Goal: Task Accomplishment & Management: Complete application form

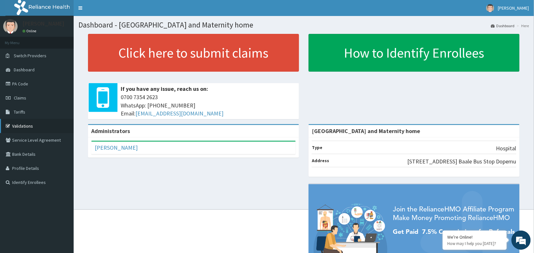
click at [29, 123] on link "Validations" at bounding box center [37, 126] width 74 height 14
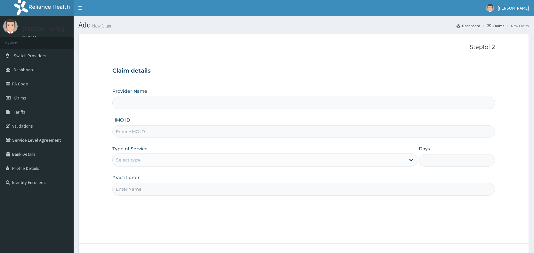
type input "[GEOGRAPHIC_DATA] and Maternity home"
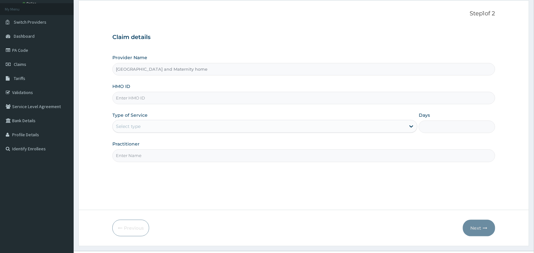
scroll to position [48, 0]
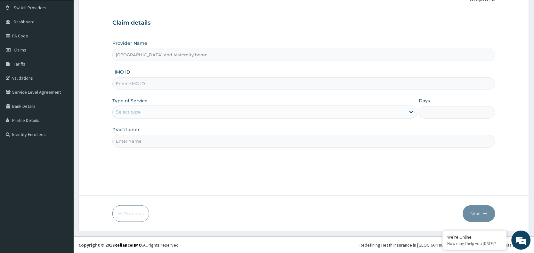
click at [160, 86] on input "HMO ID" at bounding box center [303, 84] width 383 height 12
type input "MSA/10038/A"
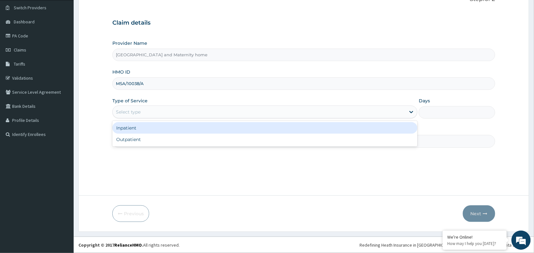
click at [163, 112] on div "Select type" at bounding box center [259, 112] width 293 height 10
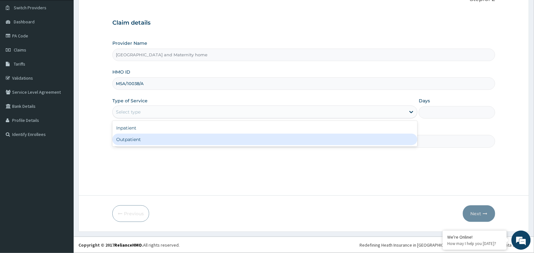
click at [166, 139] on div "Outpatient" at bounding box center [264, 140] width 305 height 12
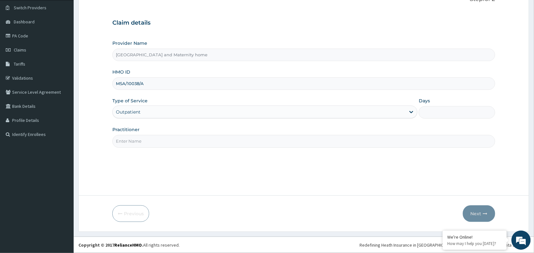
type input "1"
click at [158, 138] on input "Practitioner" at bounding box center [303, 141] width 383 height 12
type input "DR. UDOFIA"
click at [475, 214] on button "Next" at bounding box center [479, 214] width 32 height 17
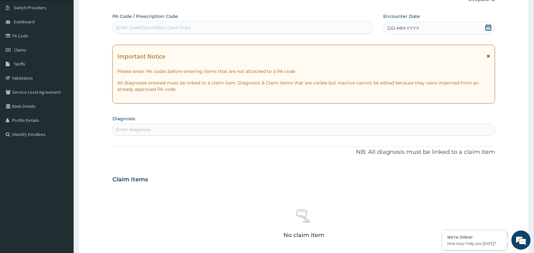
click at [489, 26] on icon at bounding box center [489, 27] width 6 height 6
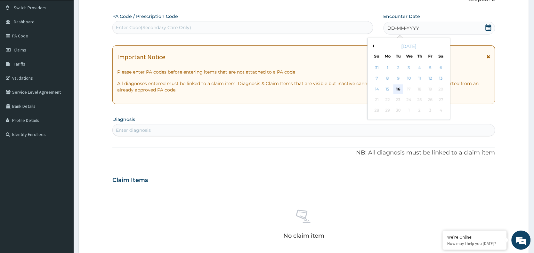
click at [397, 87] on div "16" at bounding box center [399, 90] width 10 height 10
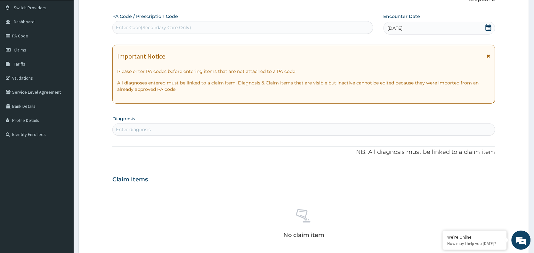
click at [265, 127] on div "Enter diagnosis" at bounding box center [304, 130] width 382 height 10
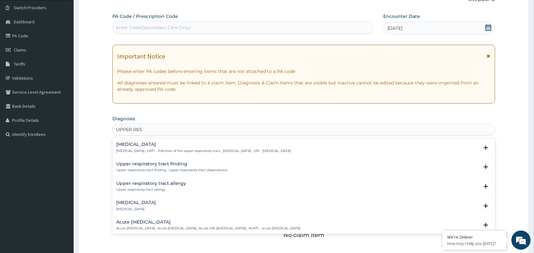
type input "UPPER RESP"
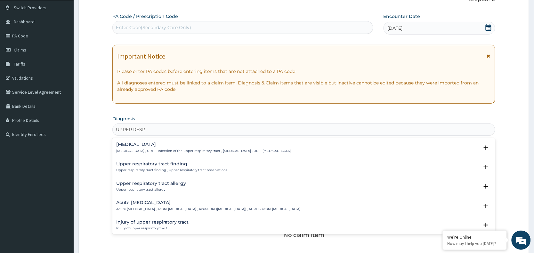
click at [185, 142] on h4 "Upper respiratory infection" at bounding box center [203, 144] width 175 height 5
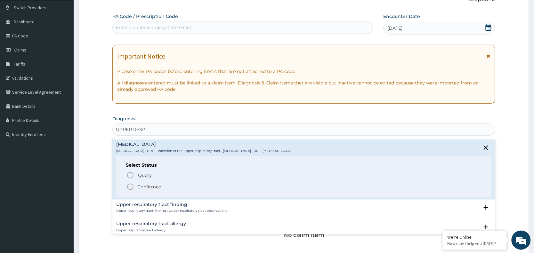
click at [132, 186] on icon "status option filled" at bounding box center [131, 187] width 8 height 8
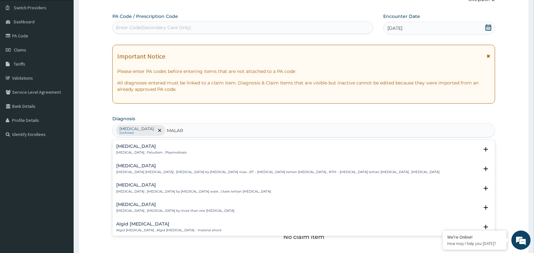
type input "MALARI"
click at [139, 151] on div "Malaria Malaria , Paludism , Plasmodiosis" at bounding box center [151, 149] width 70 height 11
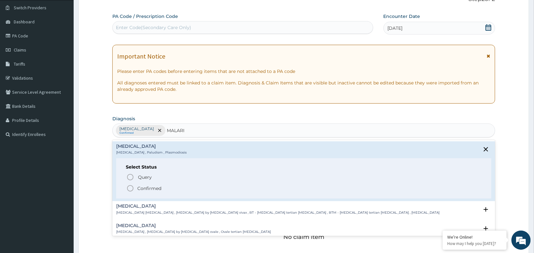
click at [130, 190] on icon "status option filled" at bounding box center [131, 189] width 8 height 8
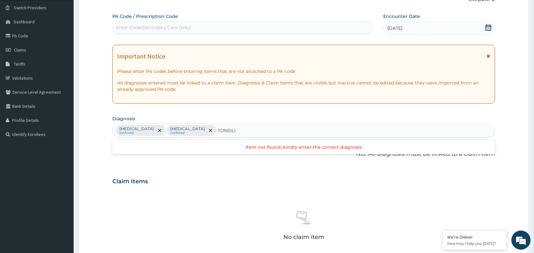
type input "TONSIL"
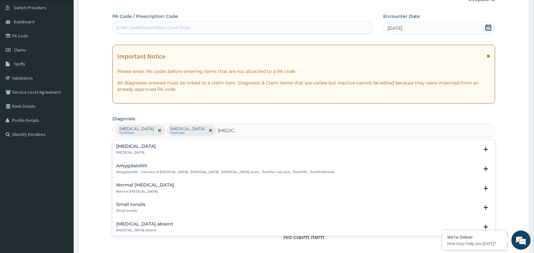
click at [123, 154] on p "Tonsillitis" at bounding box center [136, 153] width 40 height 4
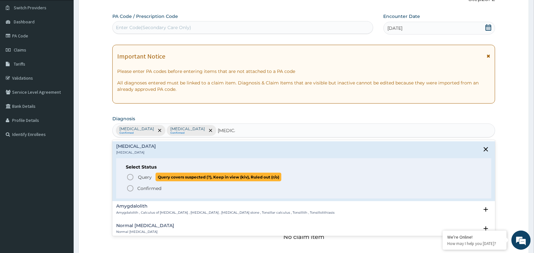
click at [130, 178] on icon "status option query" at bounding box center [131, 178] width 8 height 8
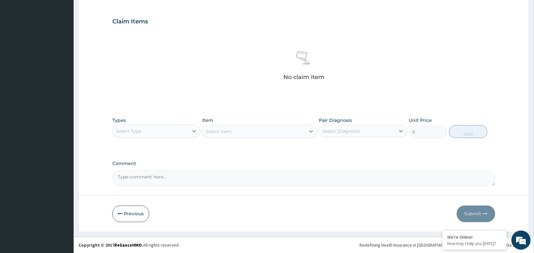
scroll to position [209, 0]
click at [168, 127] on div "Select Type" at bounding box center [151, 131] width 76 height 10
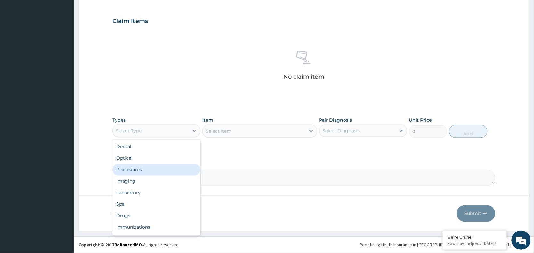
click at [154, 175] on div "Procedures" at bounding box center [156, 170] width 88 height 12
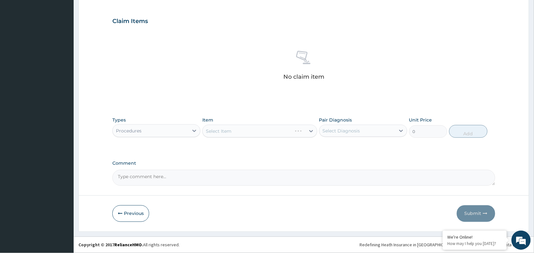
click at [243, 129] on div "Select Item" at bounding box center [259, 131] width 115 height 13
click at [243, 129] on div "Select Item" at bounding box center [254, 131] width 103 height 10
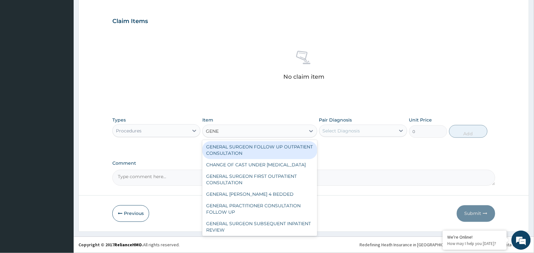
type input "GENER"
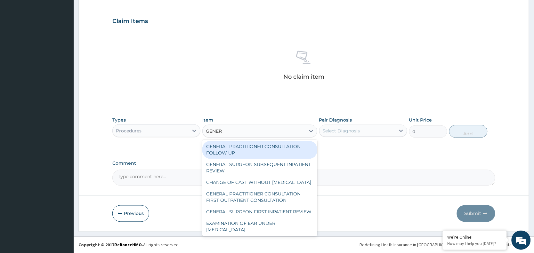
scroll to position [64, 0]
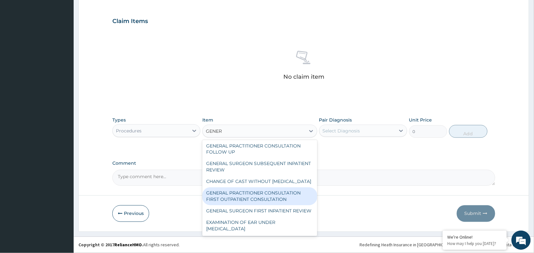
click at [297, 204] on div "GENERAL PRACTITIONER CONSULTATION FIRST OUTPATIENT CONSULTATION" at bounding box center [259, 197] width 115 height 18
type input "3547.5"
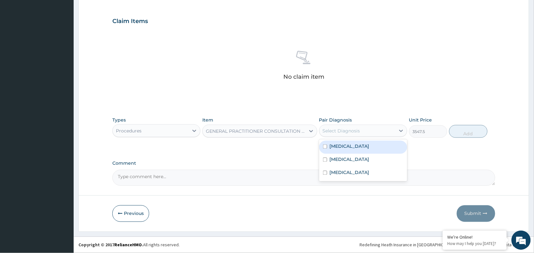
click at [361, 132] on div "Select Diagnosis" at bounding box center [358, 131] width 76 height 10
click at [354, 148] on label "Upper respiratory infection" at bounding box center [350, 147] width 40 height 6
checkbox input "true"
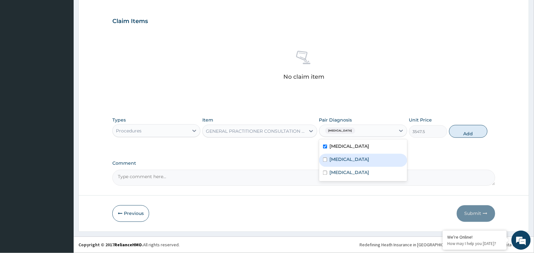
click at [347, 158] on div "Malaria" at bounding box center [363, 160] width 88 height 13
checkbox input "true"
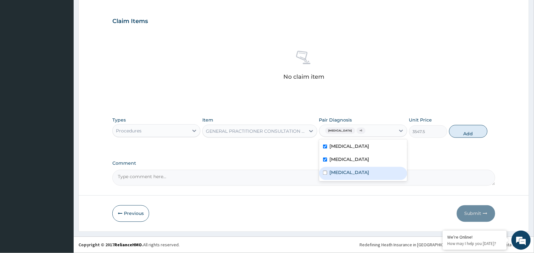
click at [348, 175] on label "Tonsillitis" at bounding box center [350, 173] width 40 height 6
checkbox input "true"
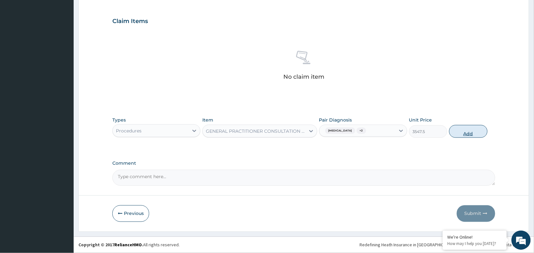
click at [461, 130] on button "Add" at bounding box center [468, 131] width 38 height 13
type input "0"
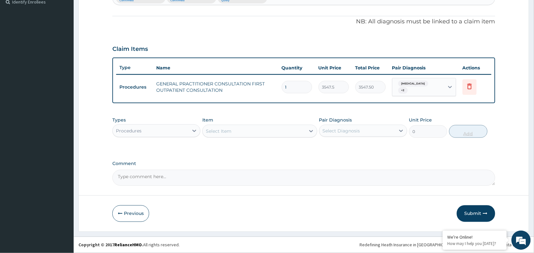
scroll to position [180, 0]
click at [182, 128] on div "Procedures" at bounding box center [151, 131] width 76 height 10
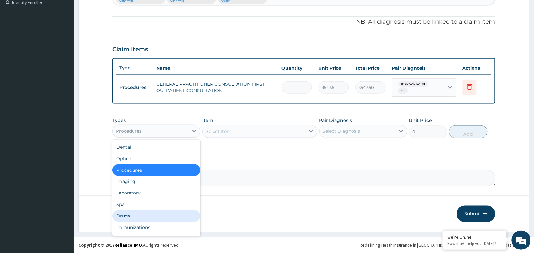
click at [127, 219] on div "Drugs" at bounding box center [156, 217] width 88 height 12
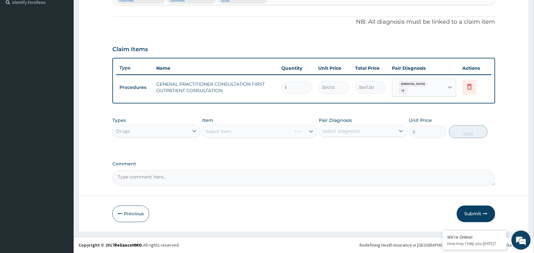
click at [237, 132] on div "Select Item" at bounding box center [259, 131] width 115 height 13
click at [237, 132] on div "Select Item" at bounding box center [254, 132] width 103 height 10
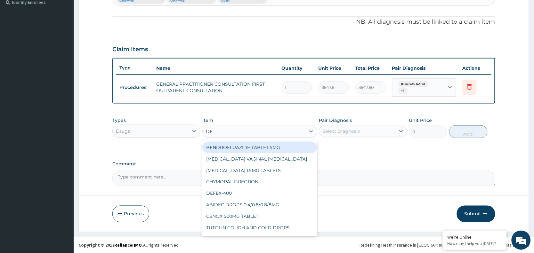
type input "D"
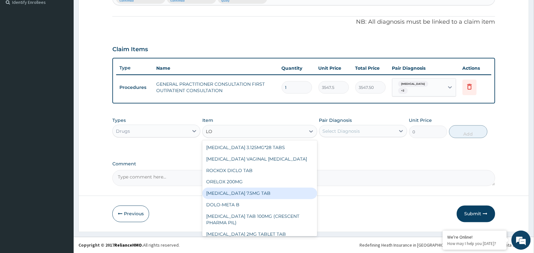
type input "L"
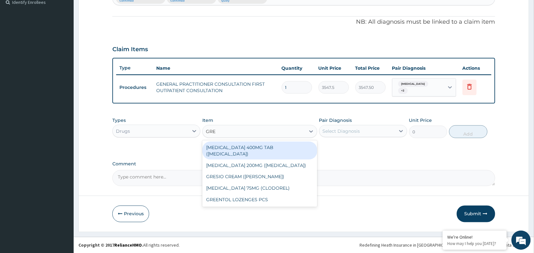
type input "GREE"
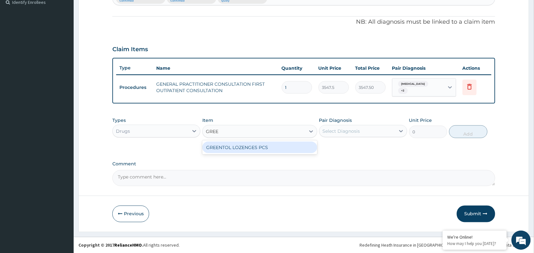
click at [244, 146] on div "GREENTOL LOZENGES PCS" at bounding box center [259, 148] width 115 height 12
type input "35.47499847412109"
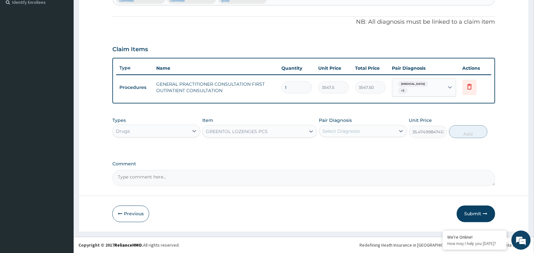
click at [361, 132] on div "Select Diagnosis" at bounding box center [358, 131] width 76 height 10
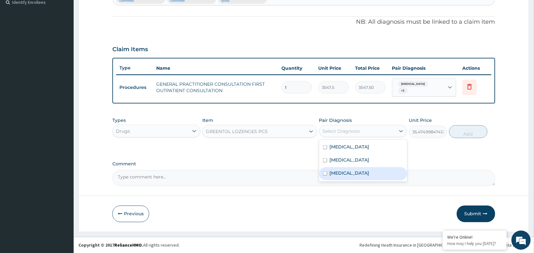
click at [354, 174] on div "Tonsillitis" at bounding box center [363, 174] width 88 height 13
checkbox input "true"
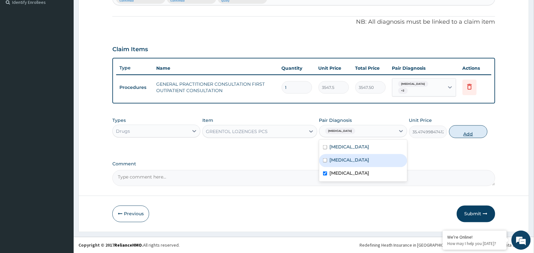
click at [465, 127] on button "Add" at bounding box center [468, 132] width 38 height 13
type input "0"
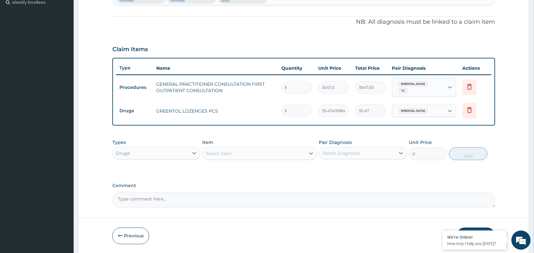
type input "12"
type input "425.70"
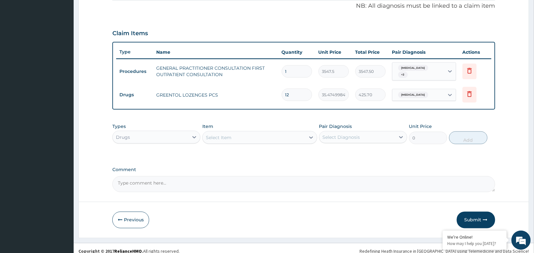
scroll to position [203, 0]
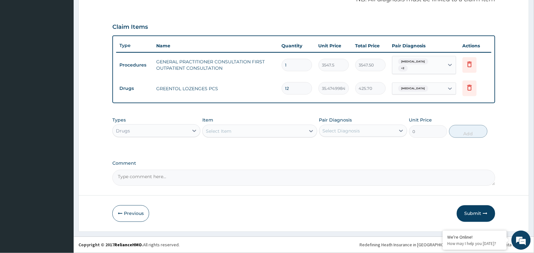
type input "12"
click at [263, 129] on div "Select Item" at bounding box center [254, 131] width 103 height 10
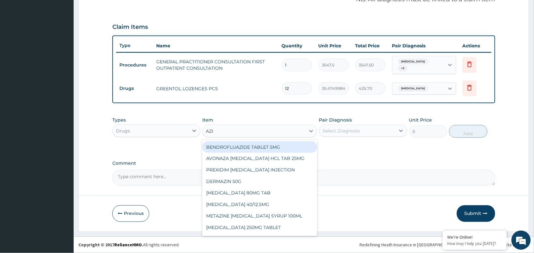
type input "AZIT"
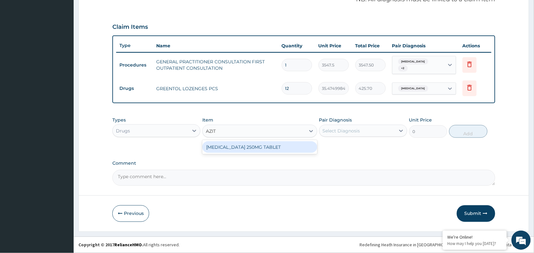
click at [269, 144] on div "AZITHROMYCIN 250MG TABLET" at bounding box center [259, 148] width 115 height 12
type input "177.375"
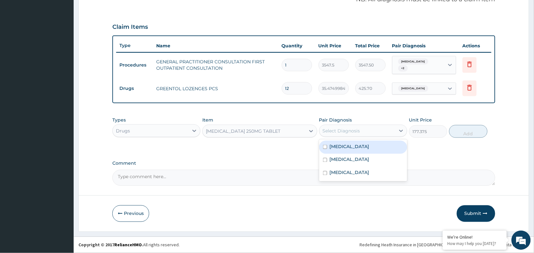
click at [358, 132] on div "Select Diagnosis" at bounding box center [341, 131] width 37 height 6
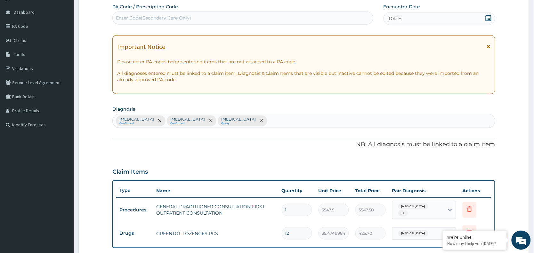
scroll to position [43, 0]
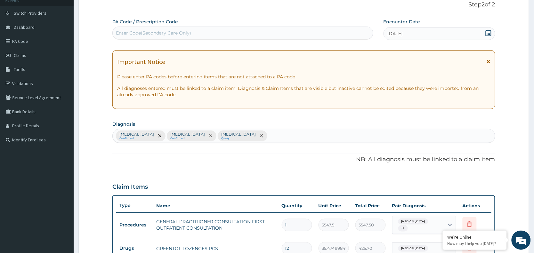
click at [264, 134] on div "Upper respiratory infection Confirmed Malaria Confirmed Tonsillitis Query" at bounding box center [304, 135] width 382 height 13
type input "A"
type input "SEPSIS"
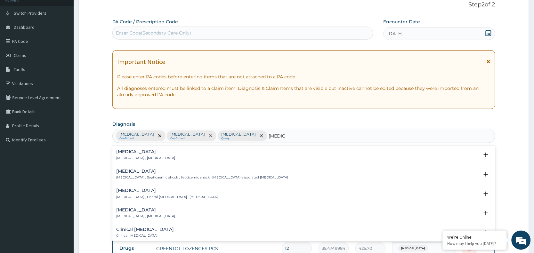
click at [125, 159] on p "Systemic infection , Sepsis" at bounding box center [145, 158] width 59 height 4
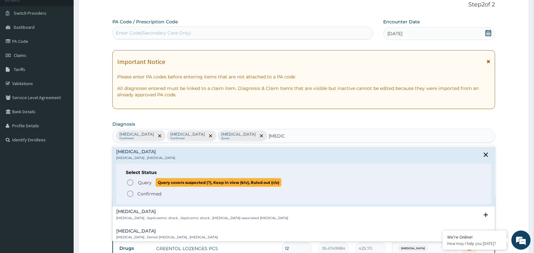
click at [130, 186] on circle "status option query" at bounding box center [130, 183] width 6 height 6
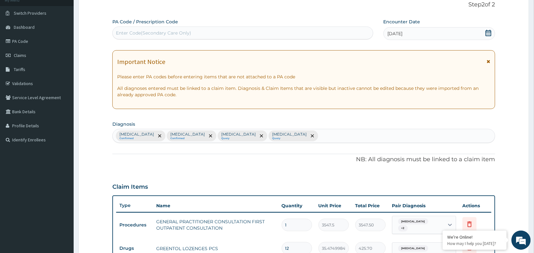
scroll to position [203, 0]
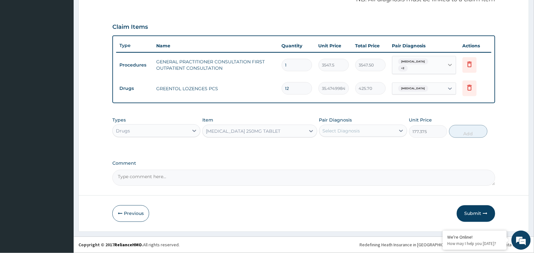
click at [451, 63] on icon at bounding box center [450, 65] width 6 height 6
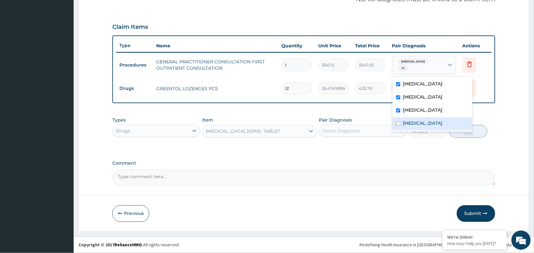
click at [408, 127] on div "Sepsis" at bounding box center [433, 124] width 80 height 13
checkbox input "true"
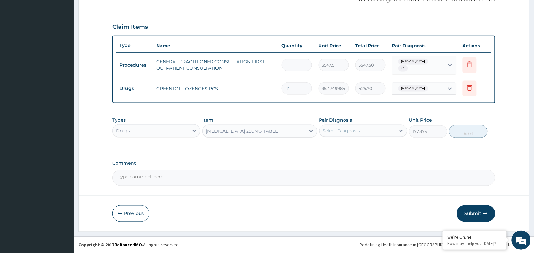
click at [313, 170] on textarea "Comment" at bounding box center [303, 178] width 383 height 16
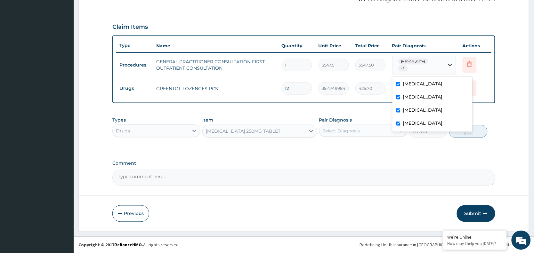
click at [447, 62] on icon at bounding box center [450, 65] width 6 height 6
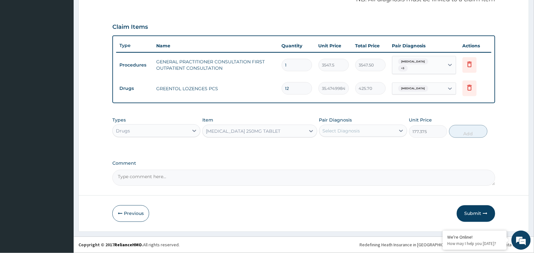
drag, startPoint x: 363, startPoint y: 156, endPoint x: 342, endPoint y: 159, distance: 21.1
click at [361, 156] on div "PA Code / Prescription Code Enter Code(Secondary Care Only) Encounter Date 16-0…" at bounding box center [303, 22] width 383 height 328
click at [361, 135] on div "Select Diagnosis" at bounding box center [358, 131] width 76 height 10
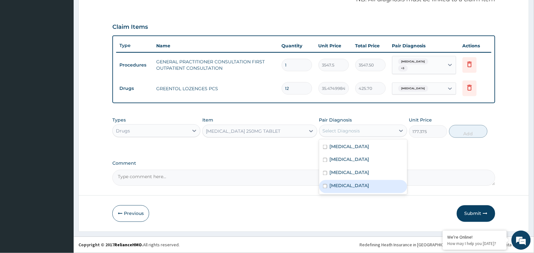
click at [343, 187] on label "Sepsis" at bounding box center [350, 186] width 40 height 6
checkbox input "true"
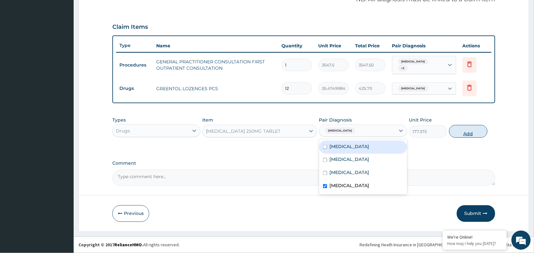
click at [463, 133] on button "Add" at bounding box center [468, 131] width 38 height 13
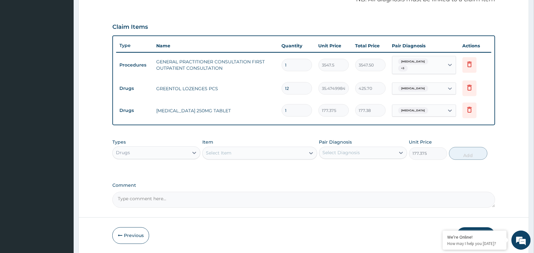
type input "0"
type input "11"
type input "1951.13"
type input "110"
type input "19511.25"
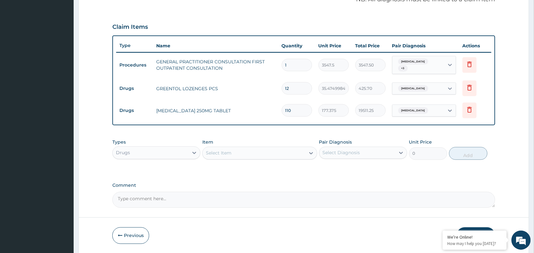
type input "11"
type input "1951.13"
type input "1"
type input "177.38"
type input "10"
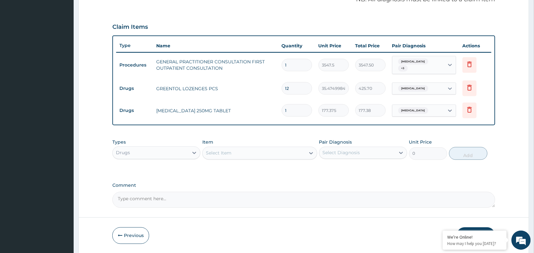
type input "1773.75"
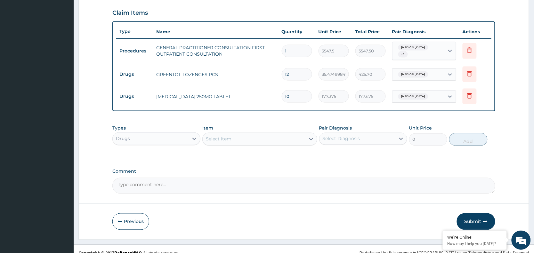
scroll to position [225, 0]
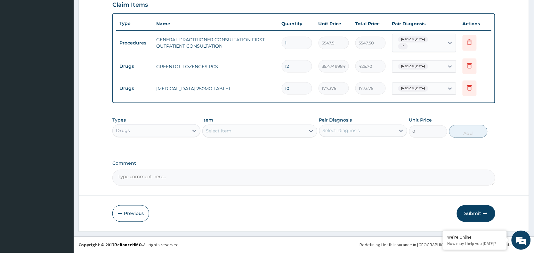
type input "10"
click at [238, 132] on div "Select Item" at bounding box center [254, 131] width 103 height 10
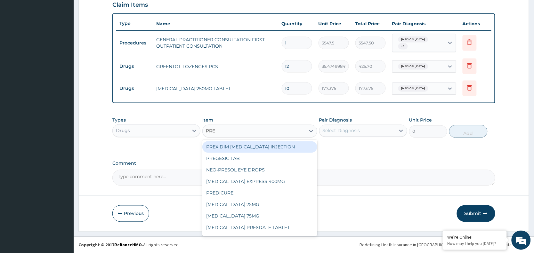
type input "PRED"
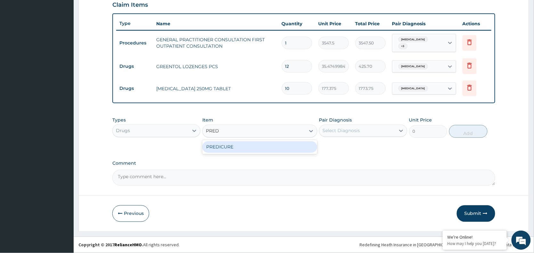
click at [230, 147] on div "PREDICURE" at bounding box center [259, 148] width 115 height 12
type input "53.21250152587891"
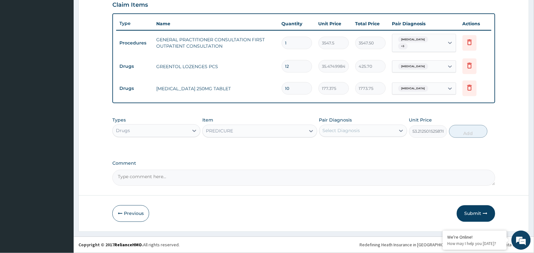
click at [331, 131] on div "Select Diagnosis" at bounding box center [341, 131] width 37 height 6
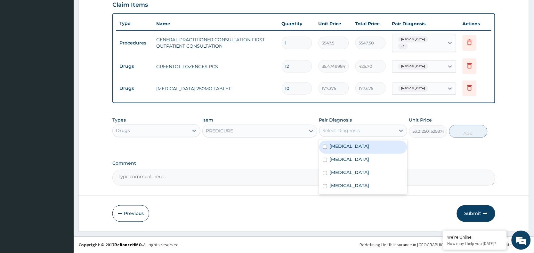
click at [335, 146] on label "Upper respiratory infection" at bounding box center [350, 147] width 40 height 6
checkbox input "true"
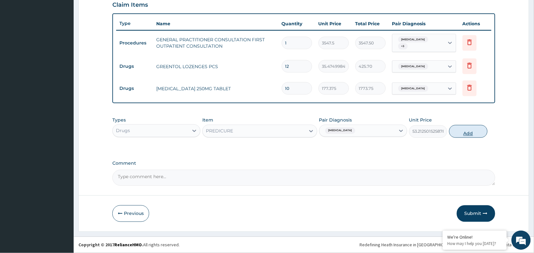
click at [472, 135] on button "Add" at bounding box center [468, 131] width 38 height 13
type input "0"
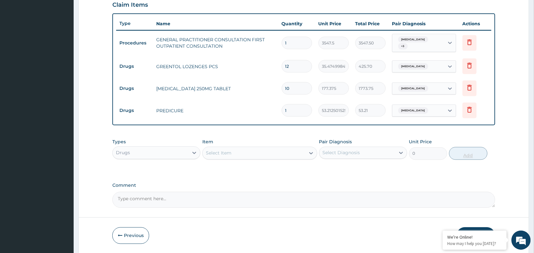
type input "0.00"
type input "8"
type input "425.70"
type input "8"
click at [289, 152] on div "Select Item" at bounding box center [254, 153] width 103 height 10
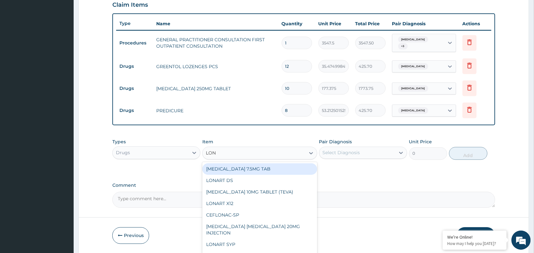
type input "LONA"
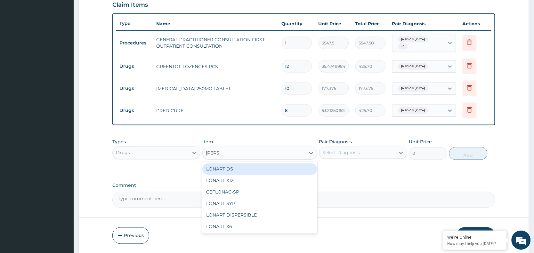
click at [257, 167] on div "LONART DS" at bounding box center [259, 170] width 115 height 12
type input "473"
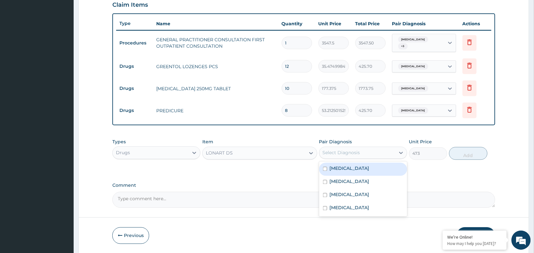
click at [352, 152] on div "Select Diagnosis" at bounding box center [341, 153] width 37 height 6
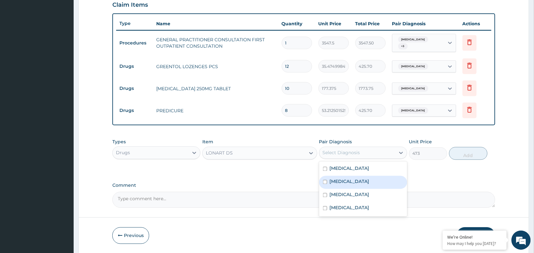
click at [348, 186] on div "Malaria" at bounding box center [363, 182] width 88 height 13
checkbox input "true"
click at [469, 153] on button "Add" at bounding box center [468, 153] width 38 height 13
type input "0"
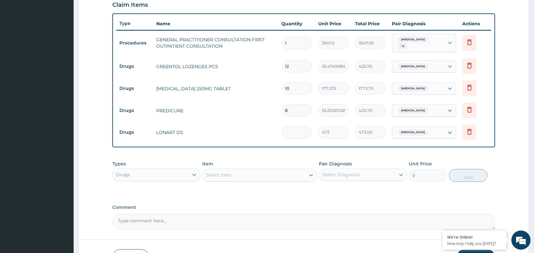
type input "0.00"
type input "6"
type input "2838.00"
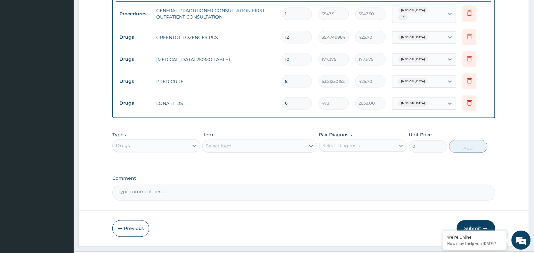
scroll to position [269, 0]
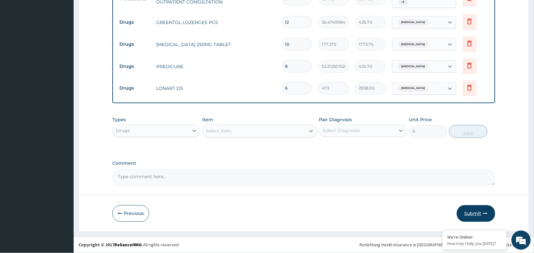
type input "6"
click at [476, 216] on button "Submit" at bounding box center [476, 214] width 38 height 17
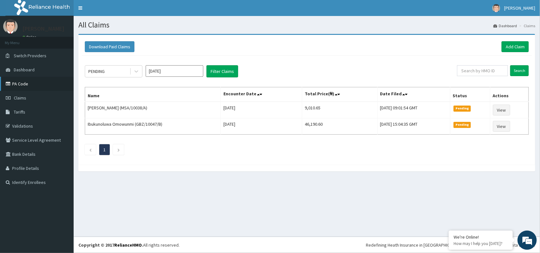
click at [15, 82] on link "PA Code" at bounding box center [37, 84] width 74 height 14
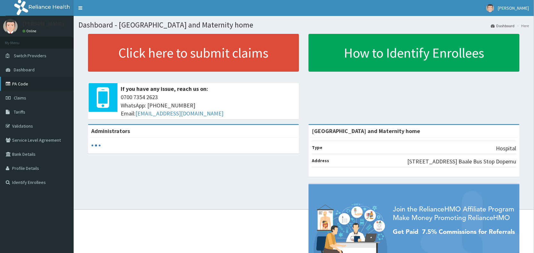
click at [19, 87] on link "PA Code" at bounding box center [37, 84] width 74 height 14
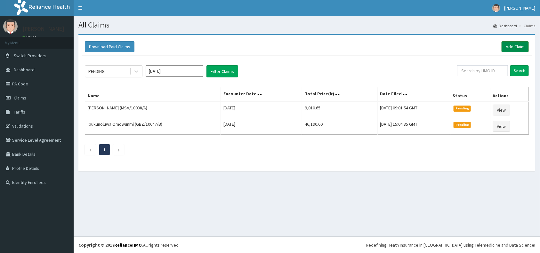
click at [513, 43] on link "Add Claim" at bounding box center [515, 46] width 27 height 11
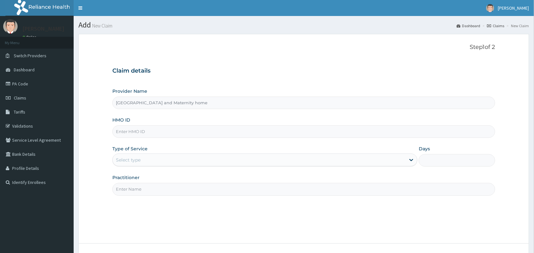
type input "[GEOGRAPHIC_DATA] and Maternity home"
click at [233, 130] on input "HMO ID" at bounding box center [303, 132] width 383 height 12
type input "SVE/10109/A"
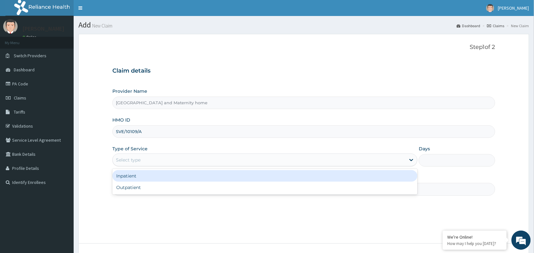
click at [152, 157] on div "Select type" at bounding box center [259, 160] width 293 height 10
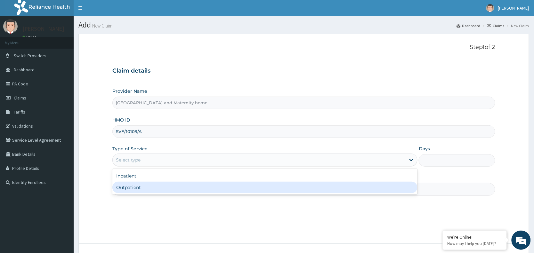
click at [153, 193] on div "Outpatient" at bounding box center [264, 188] width 305 height 12
type input "1"
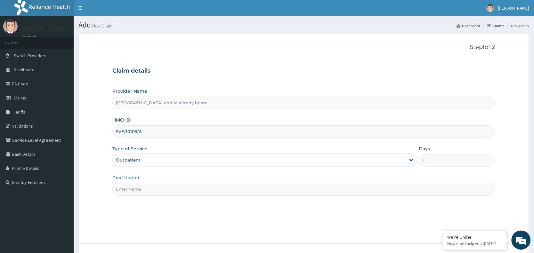
click at [153, 193] on input "Practitioner" at bounding box center [303, 189] width 383 height 12
type input "DR UDOFIA UBONG"
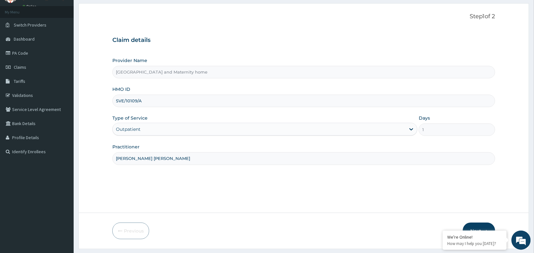
scroll to position [48, 0]
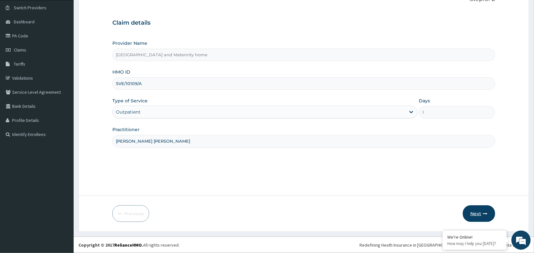
click at [472, 215] on button "Next" at bounding box center [479, 214] width 32 height 17
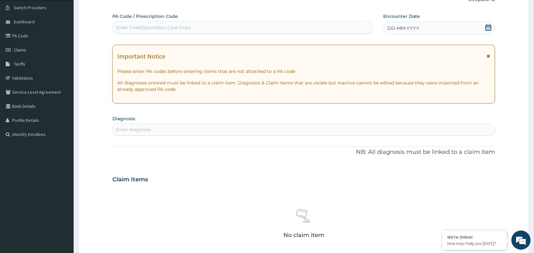
drag, startPoint x: 240, startPoint y: 29, endPoint x: 184, endPoint y: 29, distance: 56.1
click at [184, 29] on div "Enter Code(Secondary Care Only)" at bounding box center [153, 27] width 75 height 6
paste input "PA/0704D9"
type input "PA/0704D9"
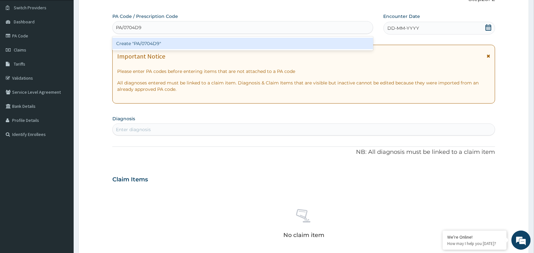
click at [183, 43] on div "Create "PA/0704D9"" at bounding box center [242, 44] width 261 height 12
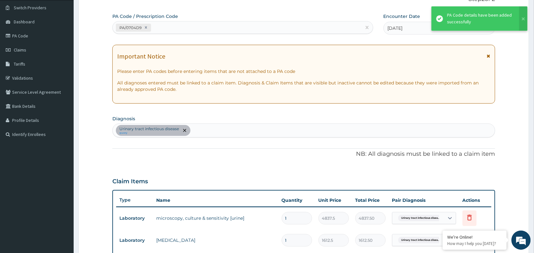
scroll to position [200, 0]
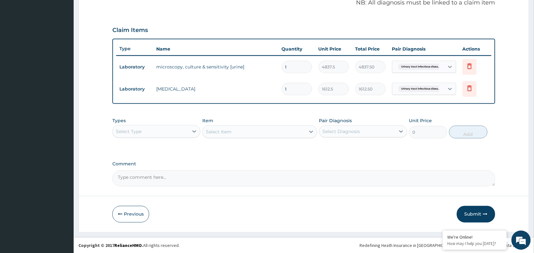
click at [157, 129] on div "Select Type" at bounding box center [151, 132] width 76 height 10
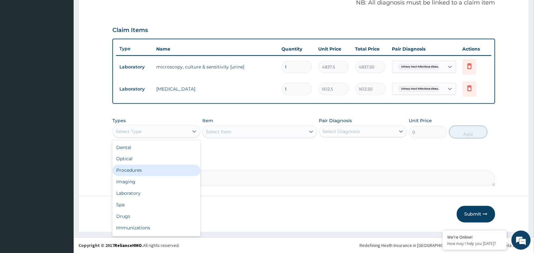
click at [134, 168] on div "Procedures" at bounding box center [156, 171] width 88 height 12
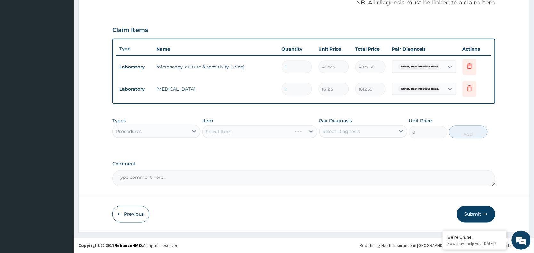
click at [233, 128] on div "Select Item" at bounding box center [259, 132] width 115 height 13
click at [228, 133] on div "Select Item" at bounding box center [219, 132] width 26 height 6
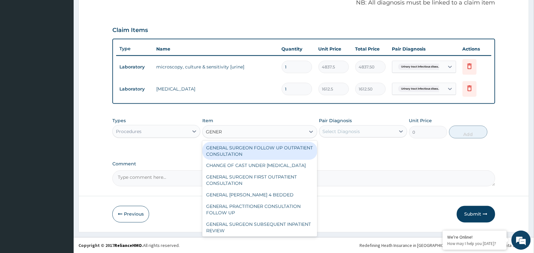
type input "GENERA"
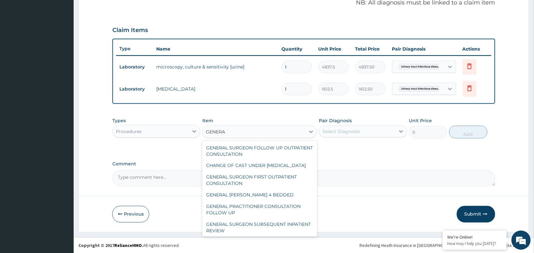
scroll to position [79, 0]
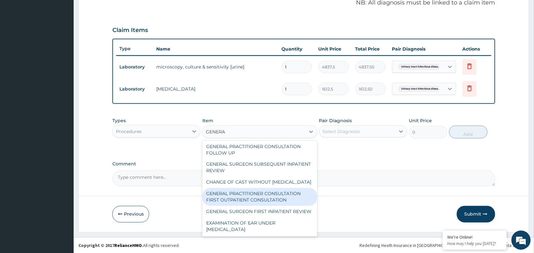
click at [275, 191] on div "GENERAL PRACTITIONER CONSULTATION FIRST OUTPATIENT CONSULTATION" at bounding box center [259, 197] width 115 height 18
type input "3547.5"
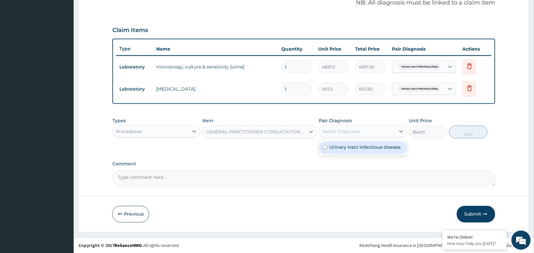
drag, startPoint x: 337, startPoint y: 131, endPoint x: 339, endPoint y: 135, distance: 5.2
click at [337, 131] on div "Select Diagnosis" at bounding box center [341, 131] width 37 height 6
click at [342, 148] on label "Urinary tract infectious disease" at bounding box center [365, 147] width 71 height 6
checkbox input "true"
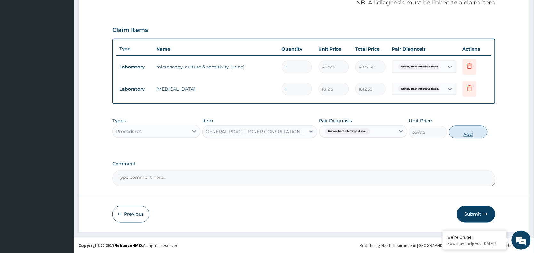
click at [464, 132] on button "Add" at bounding box center [468, 132] width 38 height 13
type input "0"
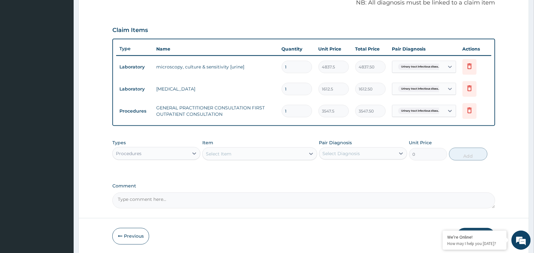
scroll to position [222, 0]
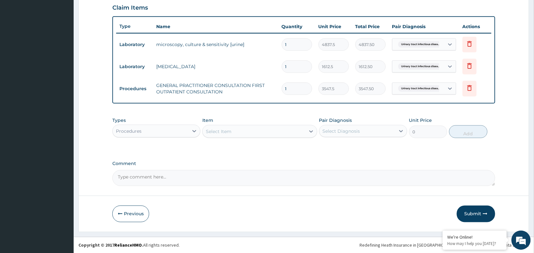
click at [469, 215] on button "Submit" at bounding box center [476, 214] width 38 height 17
